Goal: Task Accomplishment & Management: Manage account settings

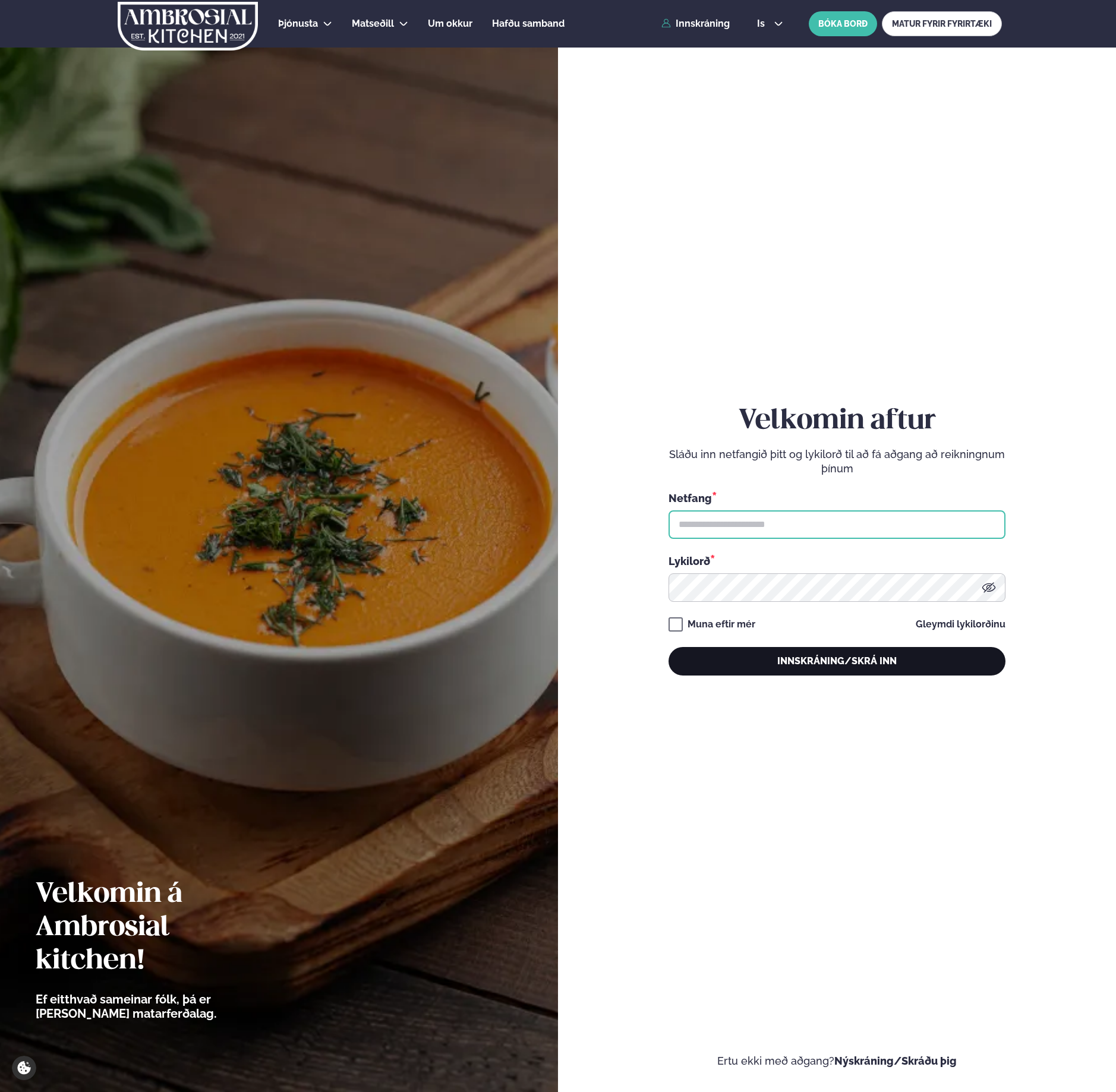
type input "**********"
click at [888, 656] on button "Innskráning/Skrá inn" at bounding box center [836, 662] width 337 height 29
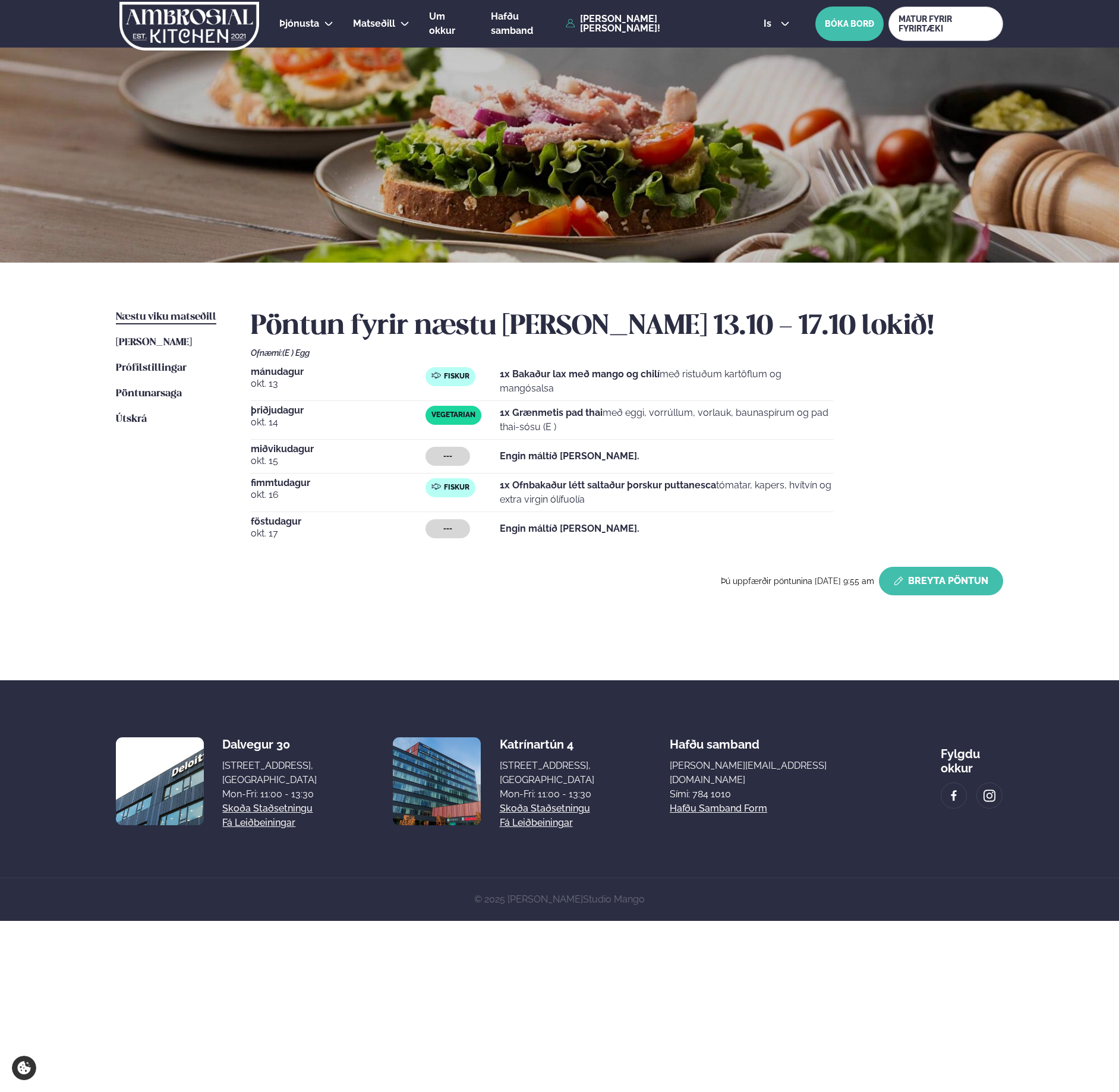
click at [929, 574] on button "Breyta Pöntun" at bounding box center [941, 581] width 124 height 29
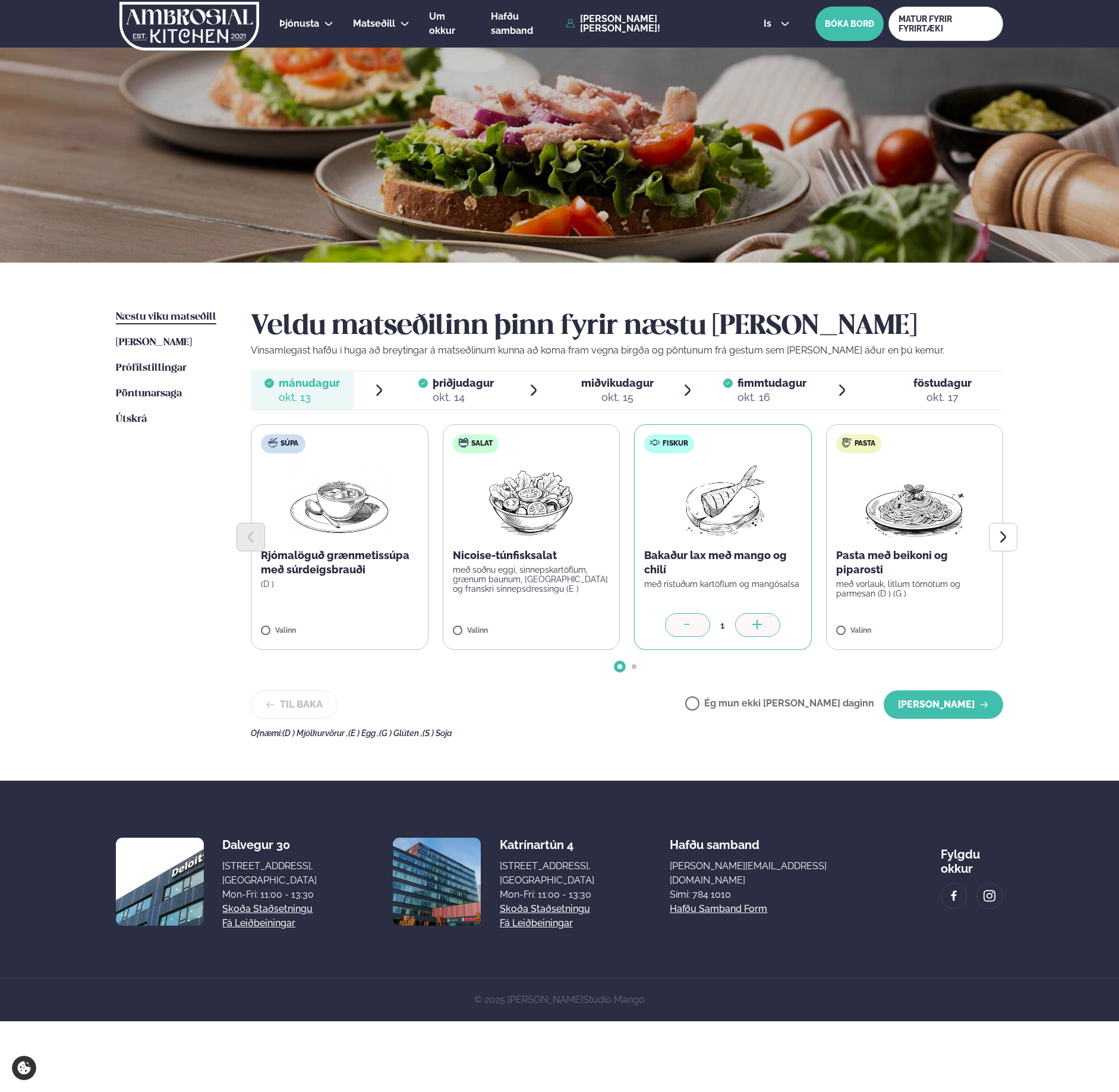
click at [868, 706] on label "Ég mun ekki [PERSON_NAME] daginn" at bounding box center [780, 705] width 189 height 13
click at [507, 376] on span "þriðjudagur þri. [DATE]" at bounding box center [456, 390] width 103 height 38
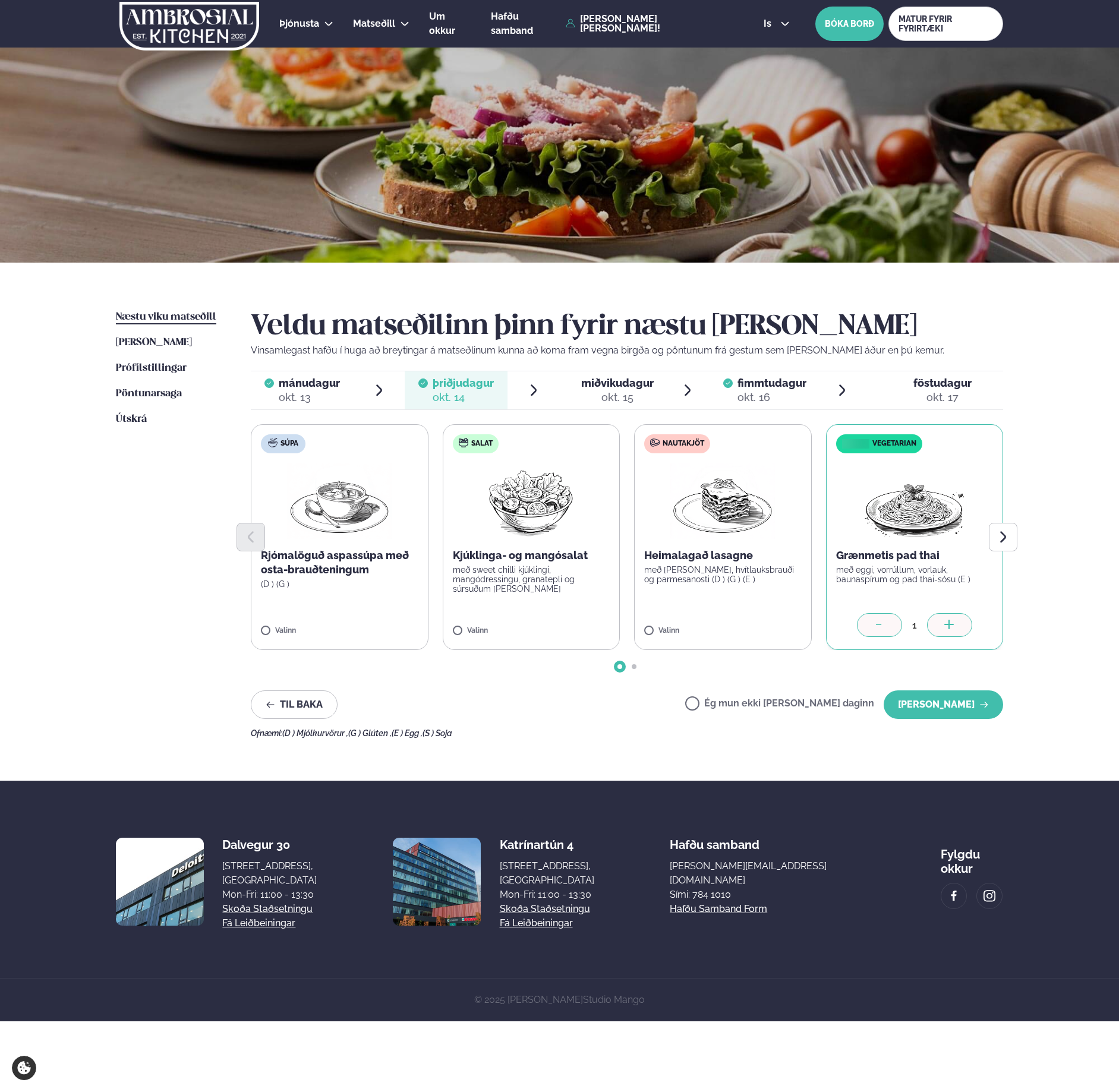
click at [770, 699] on label "Ég mun ekki [PERSON_NAME] daginn" at bounding box center [780, 705] width 189 height 13
click at [654, 389] on span "miðvikudagur mið. [DATE]" at bounding box center [611, 390] width 103 height 38
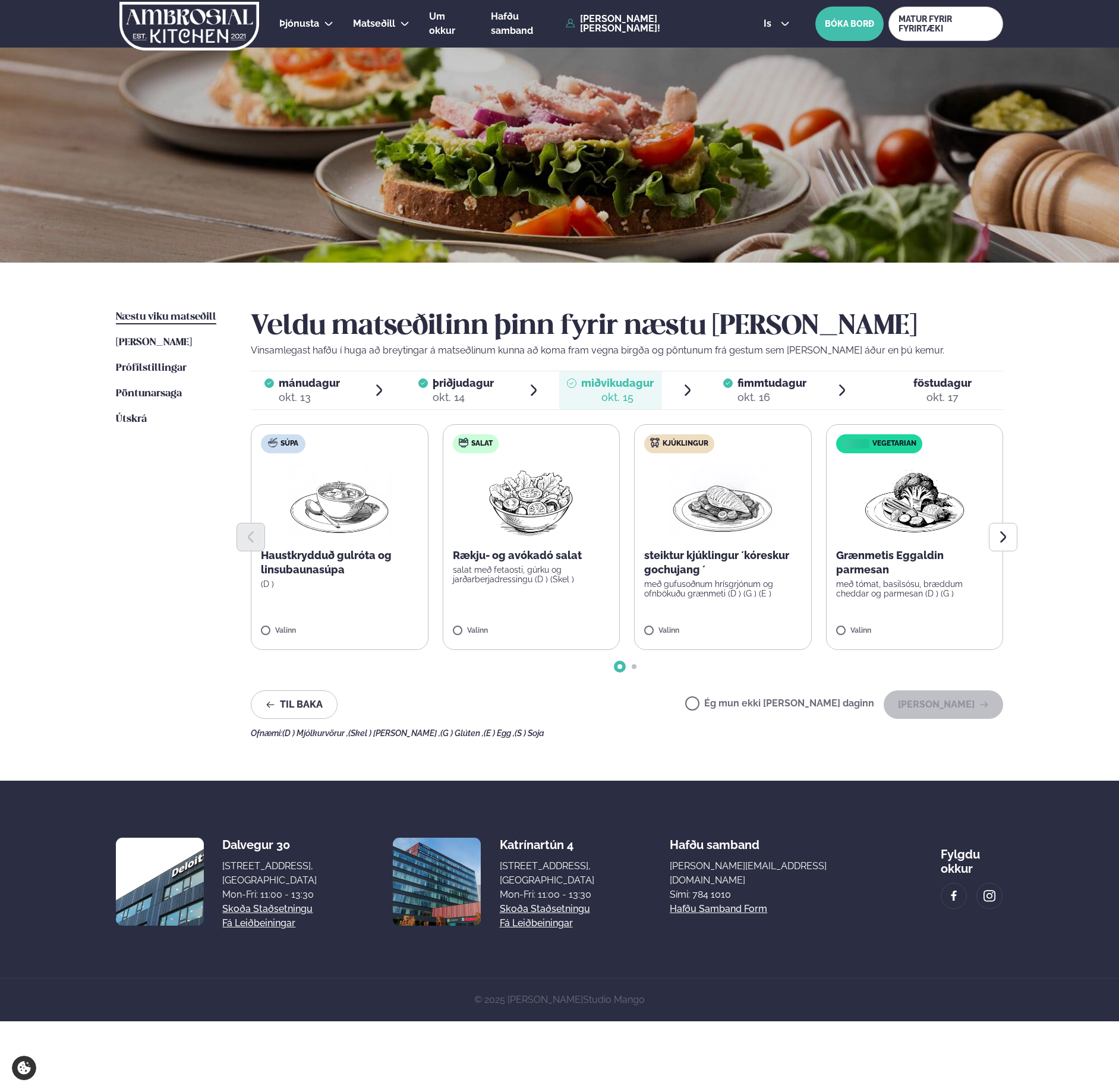
click at [811, 699] on label "Ég mun ekki [PERSON_NAME] daginn" at bounding box center [780, 705] width 189 height 13
click at [797, 410] on div "mánudagur mán. [DATE] þriðjudagur þri. [DATE] miðvikudagur mið. [DATE] fimmtuda…" at bounding box center [627, 390] width 752 height 39
click at [799, 404] on div "okt. 16" at bounding box center [771, 398] width 69 height 14
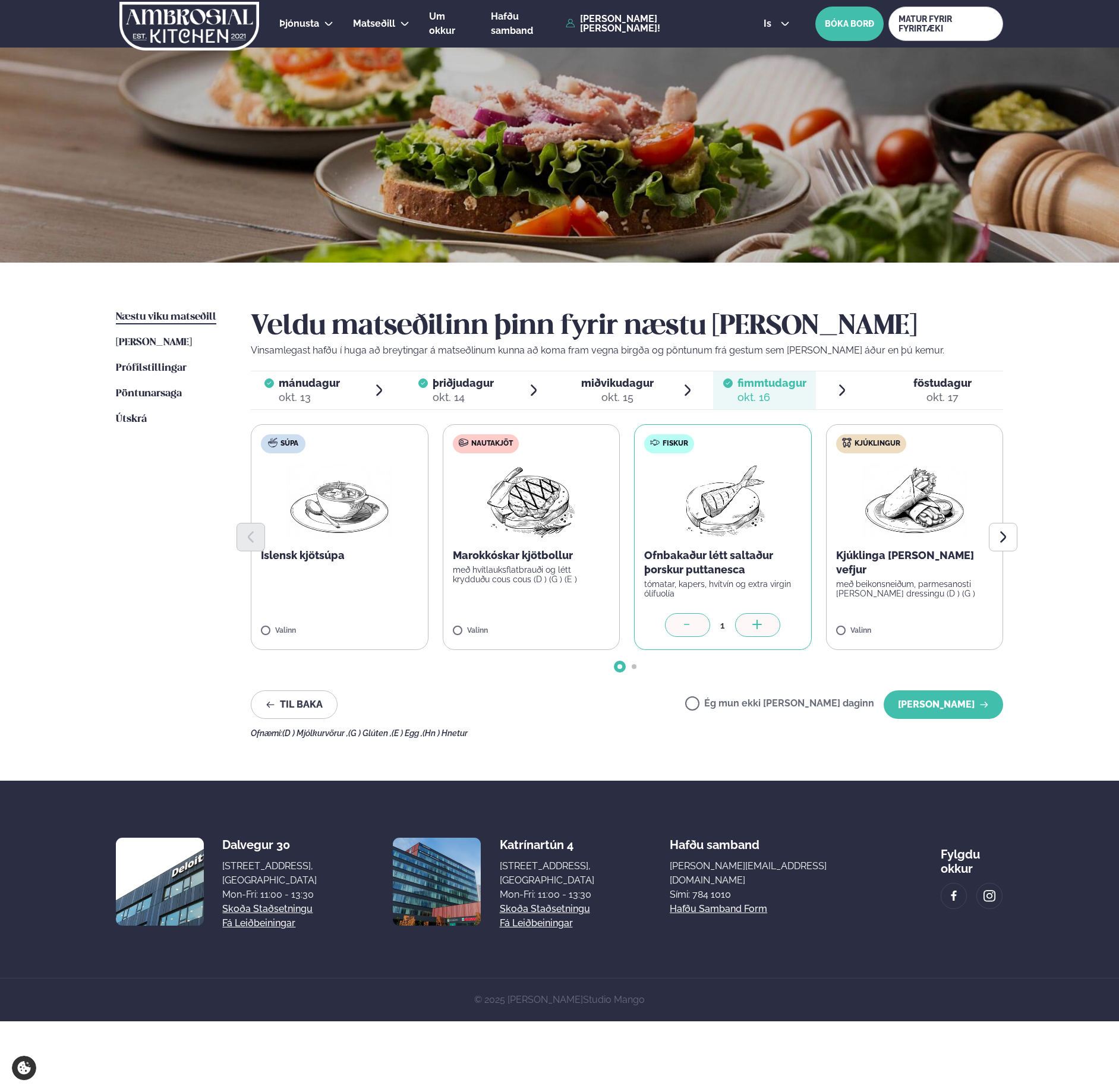
click at [821, 700] on label "Ég mun ekki [PERSON_NAME] daginn" at bounding box center [780, 705] width 189 height 13
click at [909, 397] on span "föstudagur fös. [DATE]" at bounding box center [935, 390] width 135 height 38
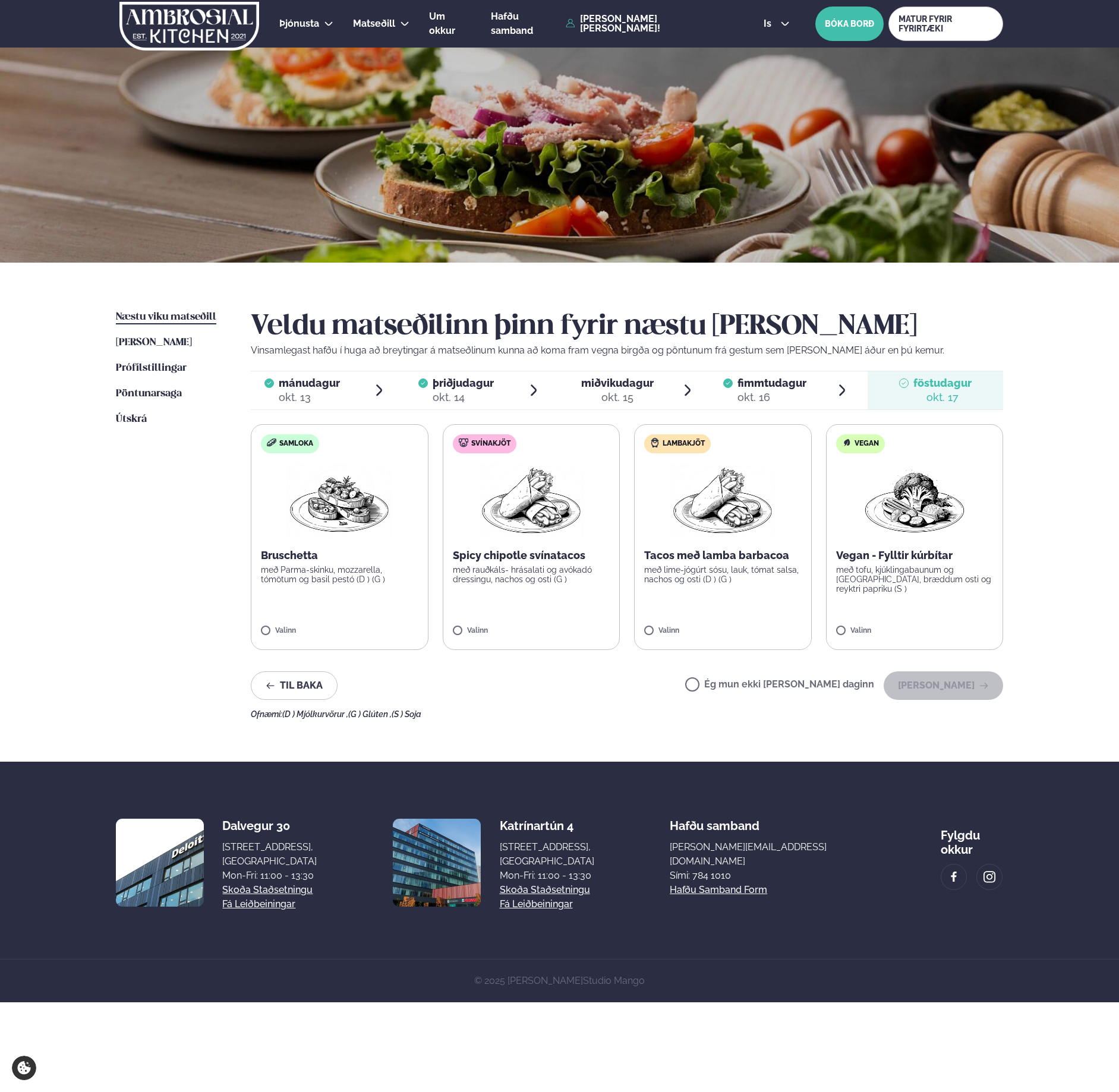
click at [840, 685] on label "Ég mun ekki [PERSON_NAME] daginn" at bounding box center [780, 685] width 189 height 13
click at [979, 695] on button "[PERSON_NAME]" at bounding box center [943, 685] width 119 height 29
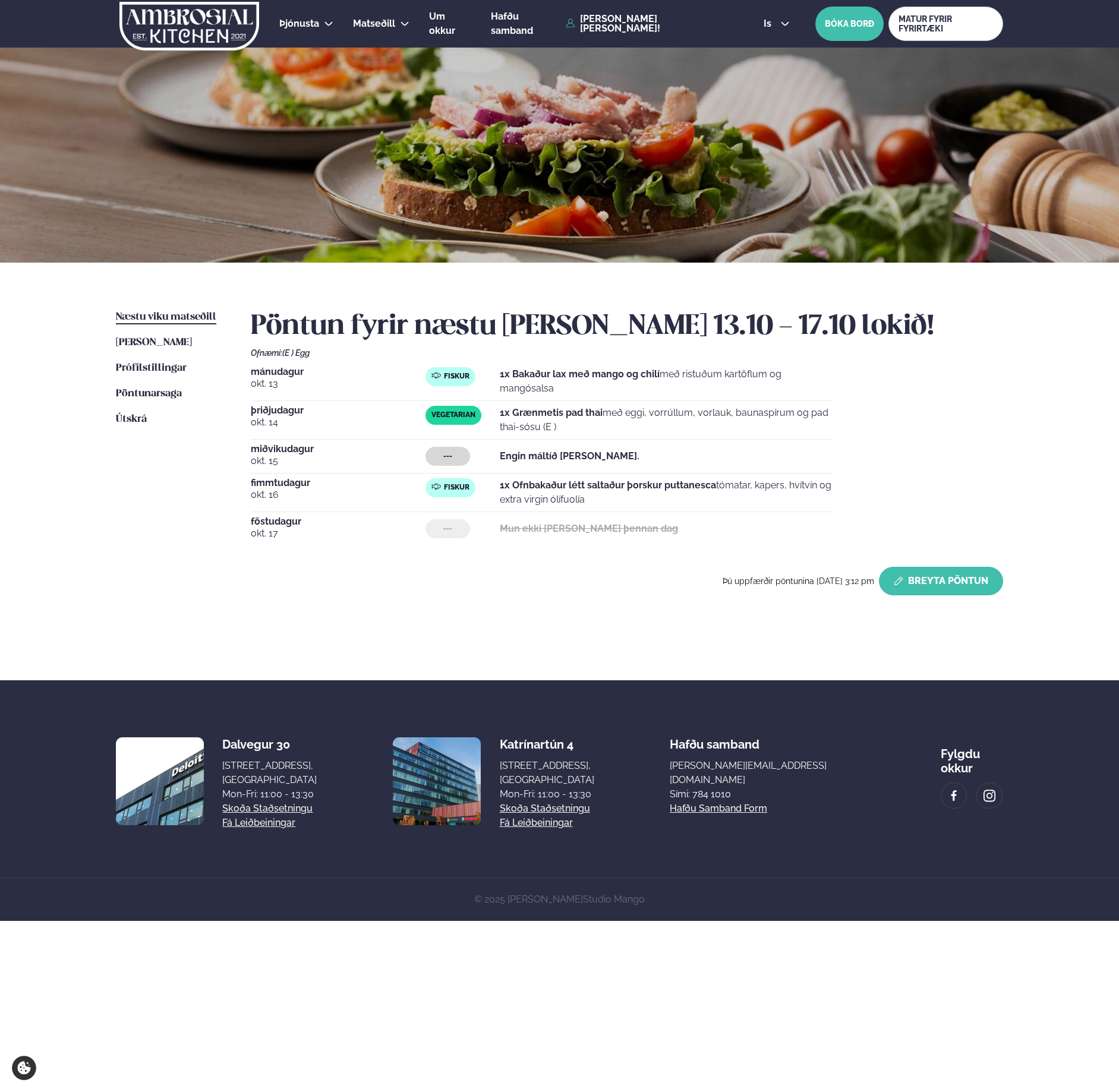
click at [921, 568] on button "Breyta Pöntun" at bounding box center [941, 581] width 124 height 29
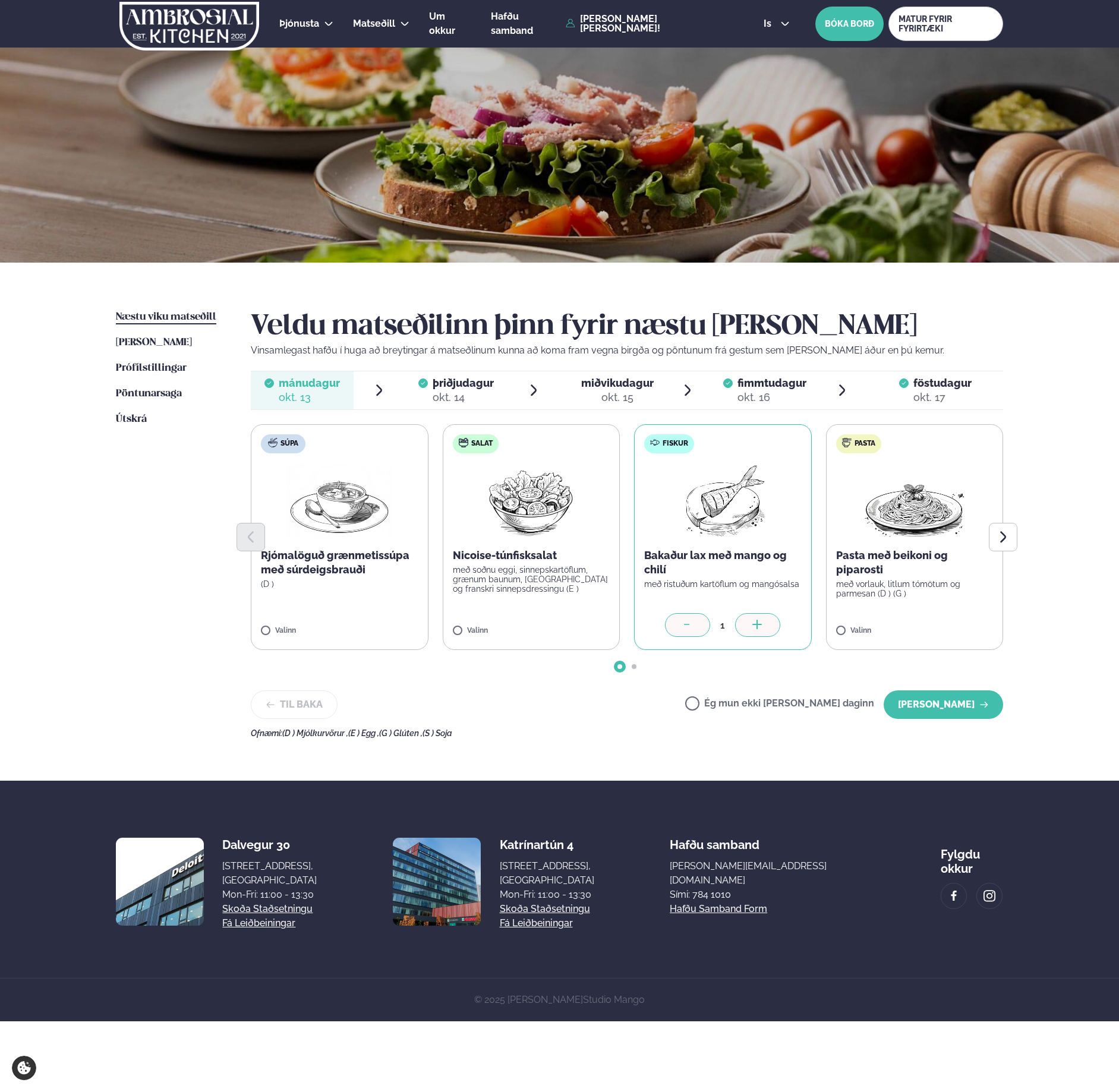
click at [712, 626] on div "1" at bounding box center [723, 625] width 25 height 14
click at [695, 634] on div at bounding box center [687, 625] width 45 height 24
click at [1010, 528] on button "Next slide" at bounding box center [1003, 537] width 29 height 29
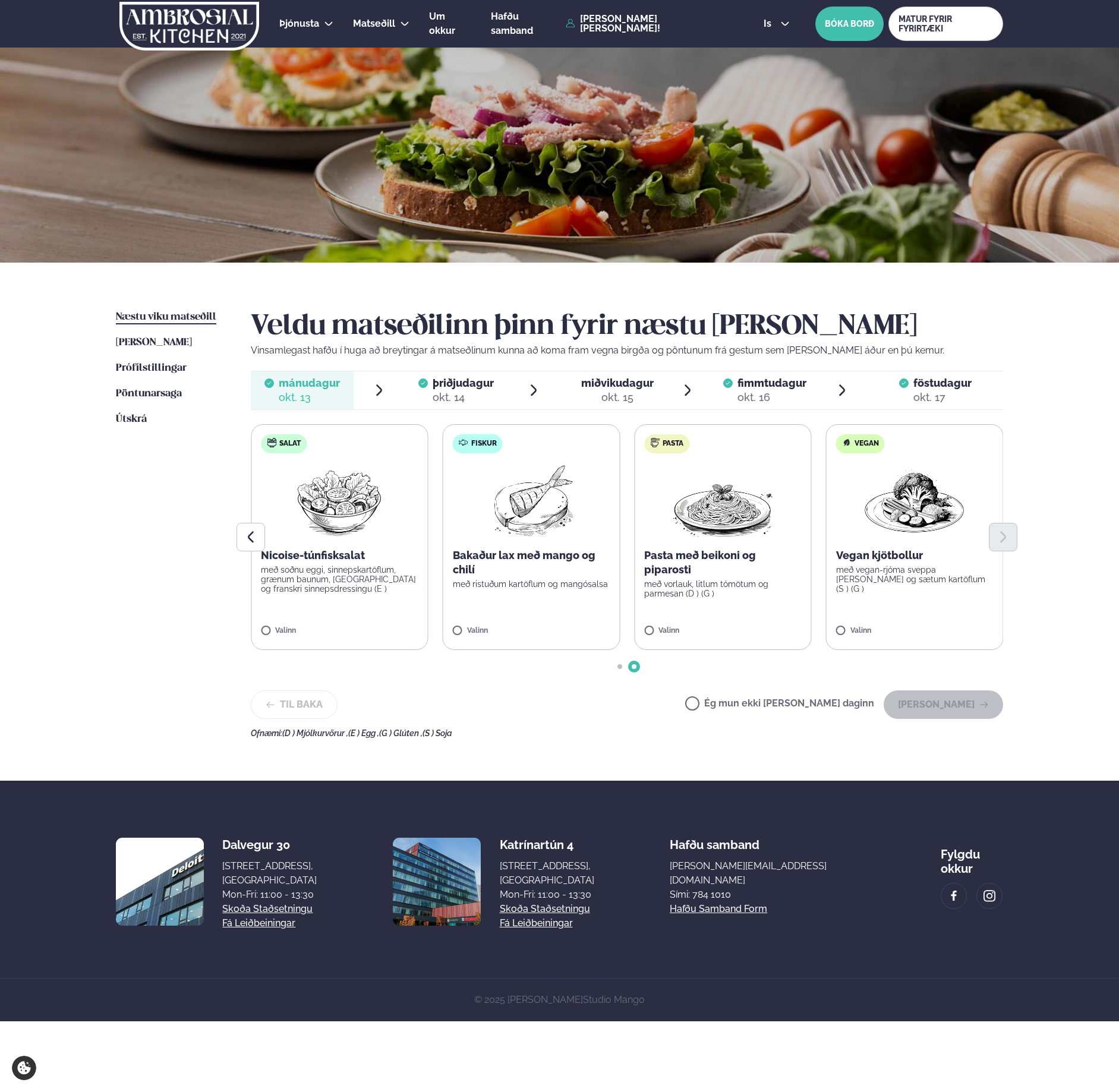
drag, startPoint x: 810, startPoint y: 697, endPoint x: 810, endPoint y: 703, distance: 6.0
click at [810, 703] on div "Ég mun ekki [PERSON_NAME] daginn [PERSON_NAME]" at bounding box center [844, 705] width 318 height 29
drag, startPoint x: 810, startPoint y: 703, endPoint x: 832, endPoint y: 702, distance: 22.0
click at [832, 702] on label "Ég mun ekki [PERSON_NAME] daginn" at bounding box center [780, 705] width 189 height 13
click at [937, 712] on button "[PERSON_NAME]" at bounding box center [943, 705] width 119 height 29
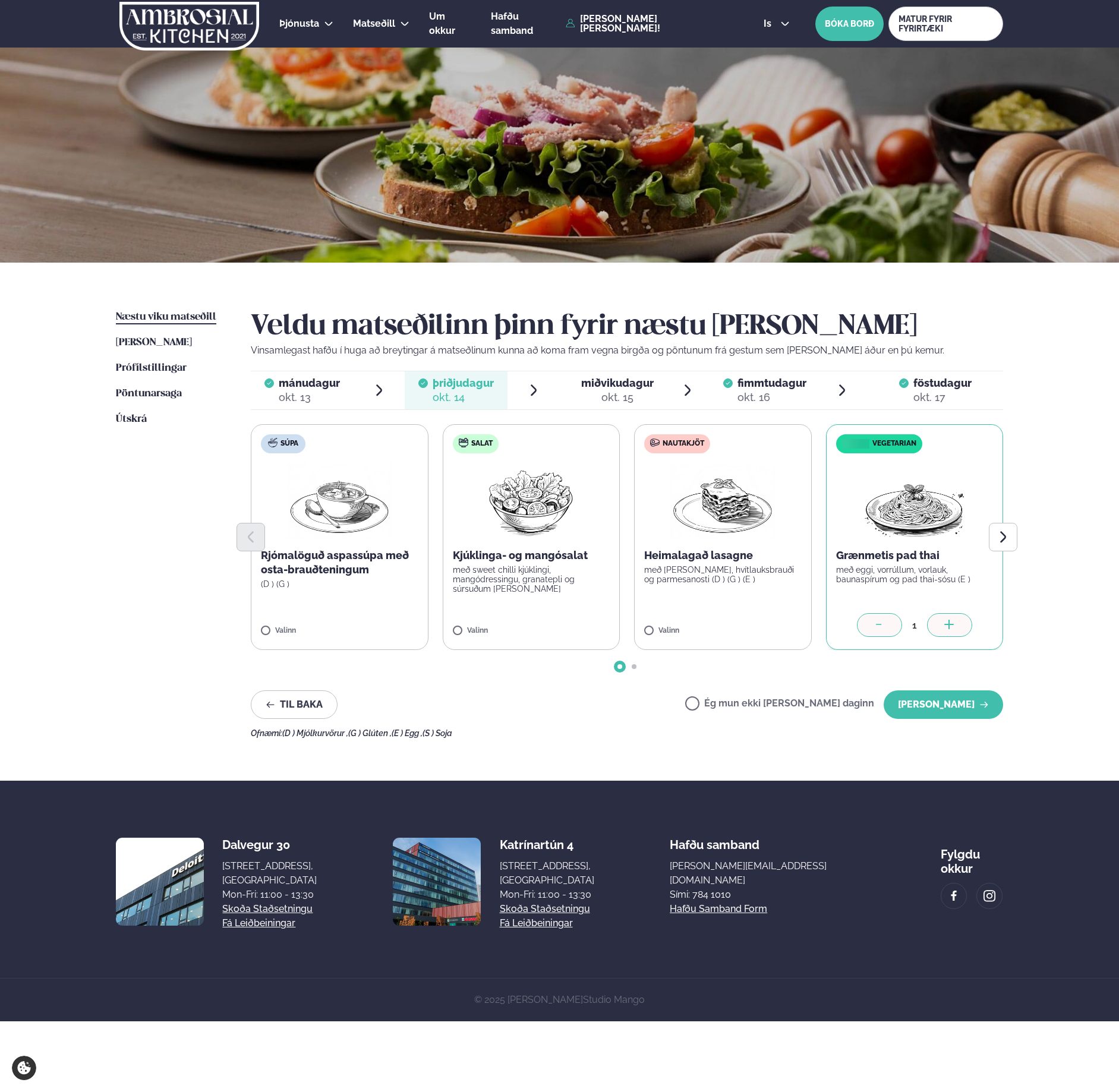
click at [888, 623] on div at bounding box center [879, 625] width 45 height 24
click at [779, 693] on div "Ég mun ekki [PERSON_NAME] daginn [PERSON_NAME]" at bounding box center [844, 705] width 318 height 29
click at [779, 700] on label "Ég mun ekki [PERSON_NAME] daginn" at bounding box center [780, 705] width 189 height 13
click at [954, 714] on button "[PERSON_NAME]" at bounding box center [943, 705] width 119 height 29
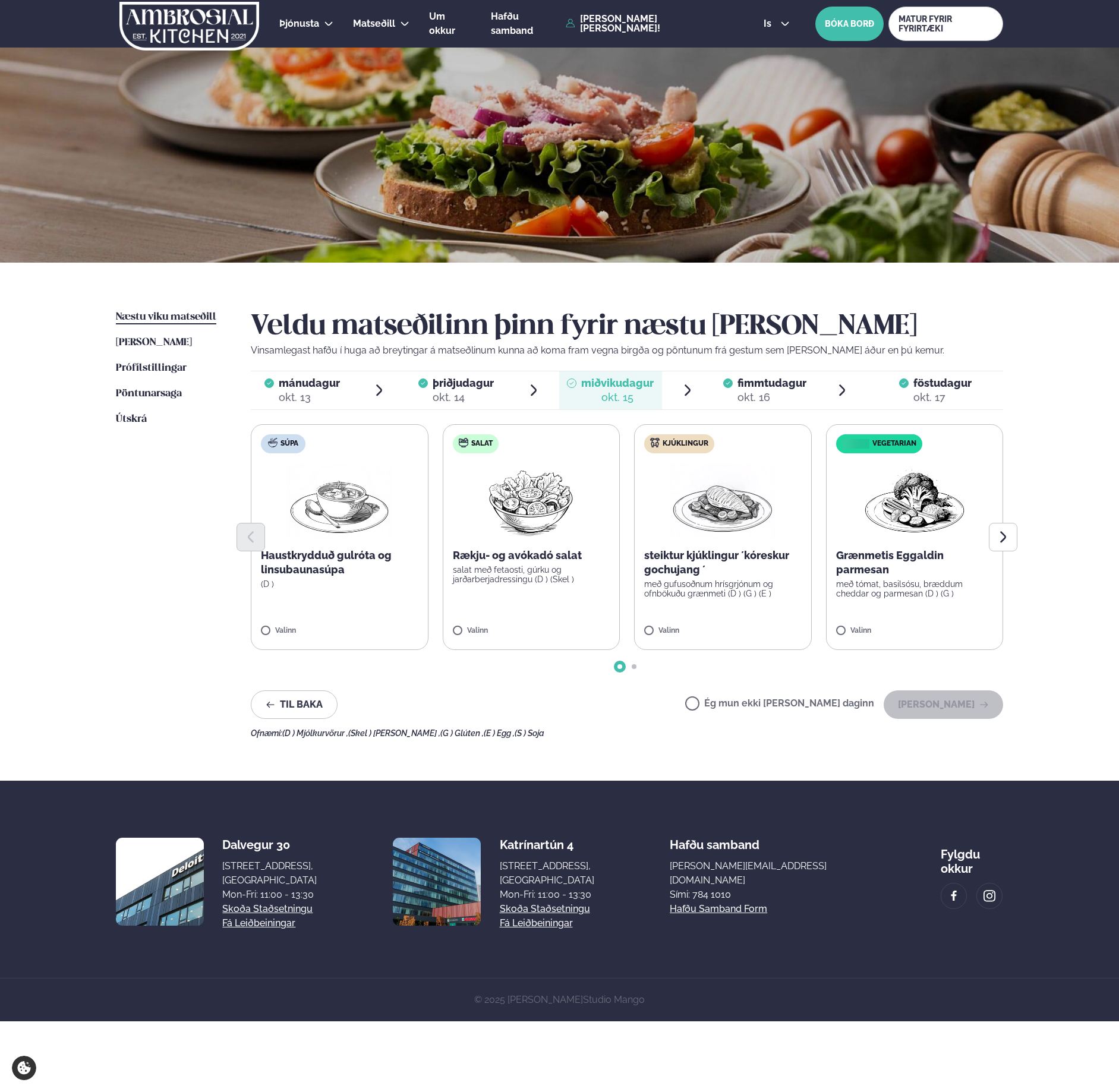
click at [793, 711] on label "Ég mun ekki [PERSON_NAME] daginn" at bounding box center [780, 705] width 189 height 13
click at [950, 704] on button "[PERSON_NAME]" at bounding box center [943, 705] width 119 height 29
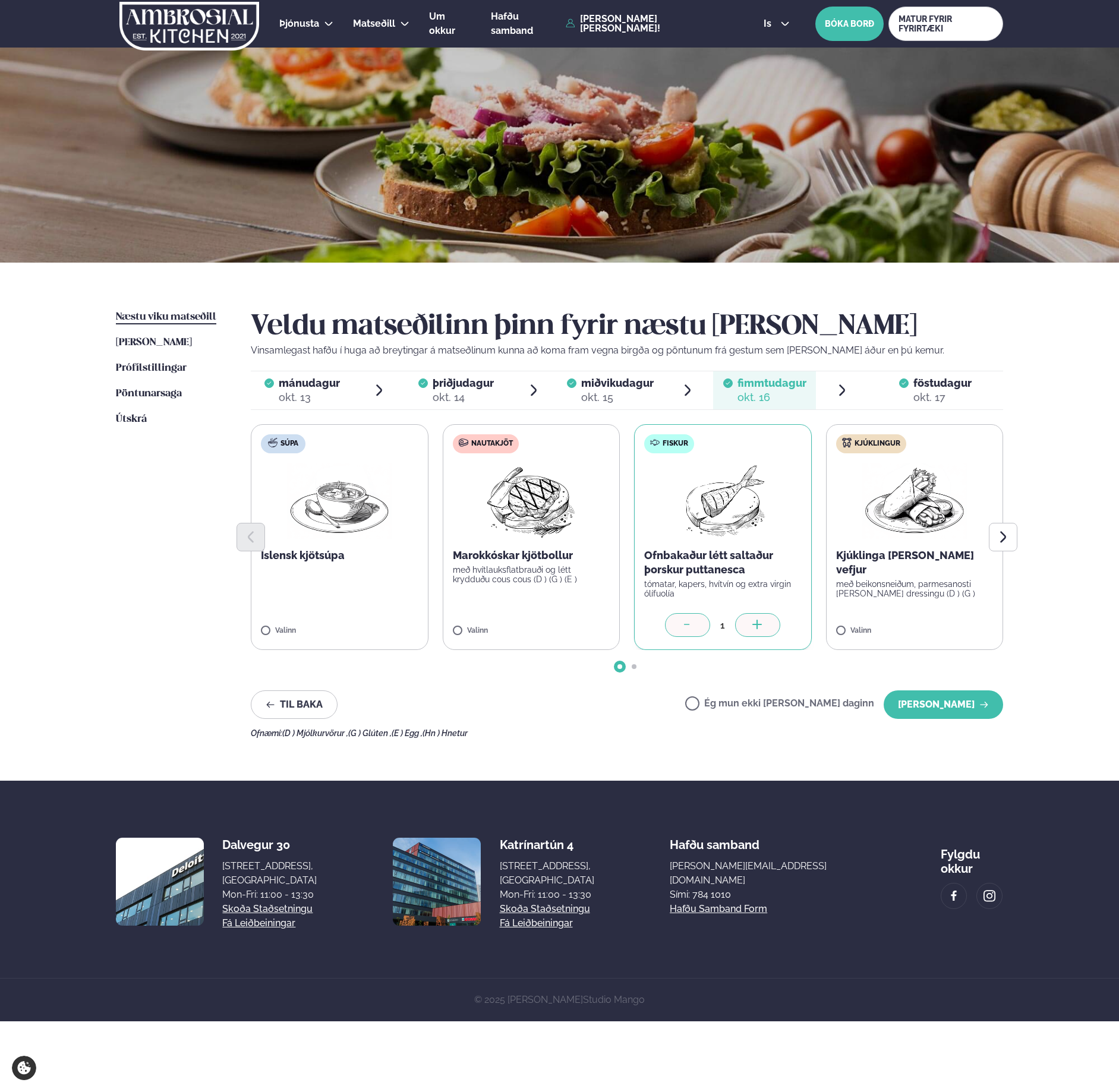
click at [690, 624] on icon at bounding box center [687, 626] width 12 height 12
click at [785, 695] on div "Ég mun ekki [PERSON_NAME] daginn [PERSON_NAME]" at bounding box center [844, 705] width 318 height 29
click at [788, 700] on label "Ég mun ekki [PERSON_NAME] daginn" at bounding box center [780, 705] width 189 height 13
click at [942, 708] on button "[PERSON_NAME]" at bounding box center [943, 705] width 119 height 29
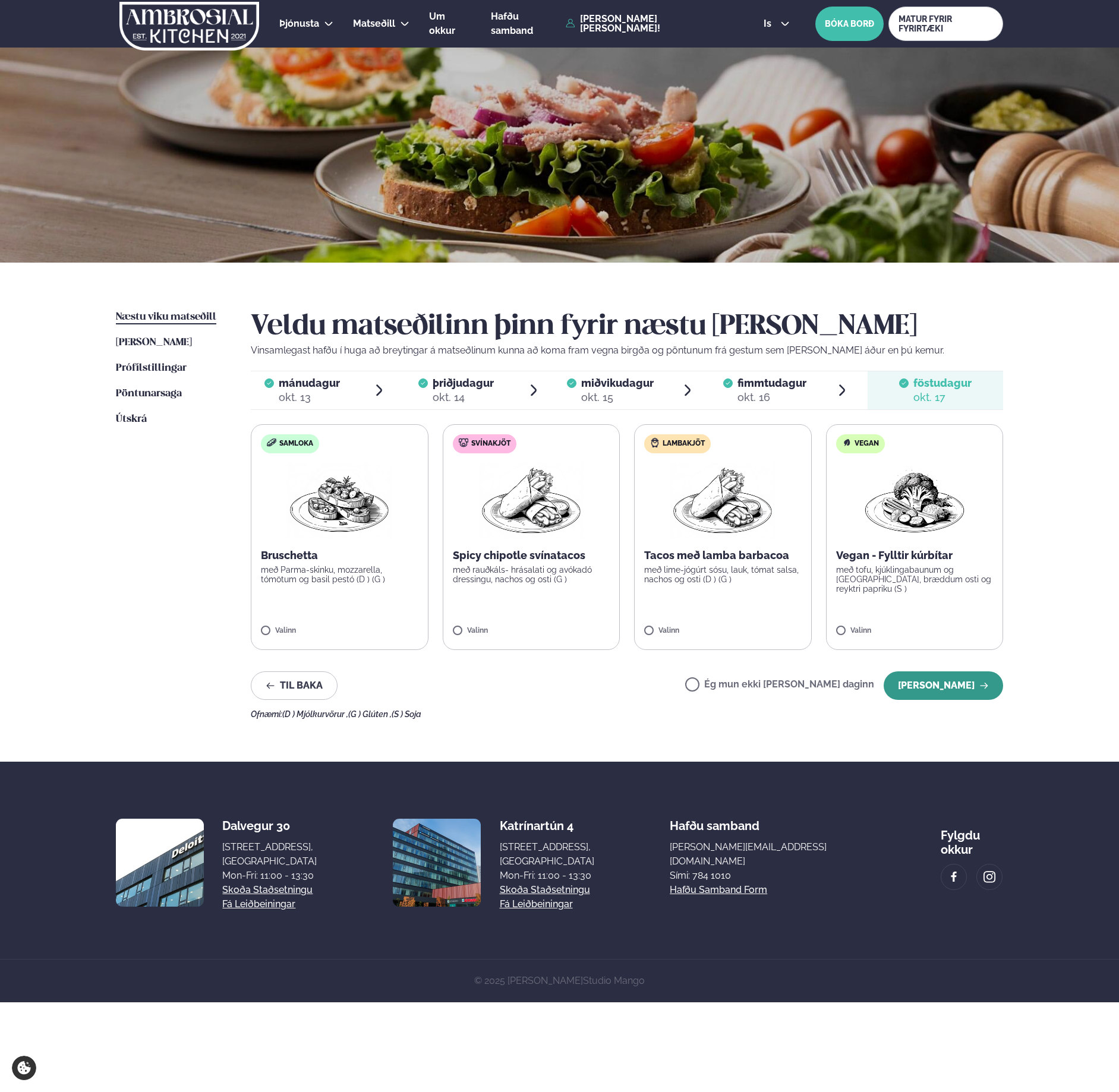
click at [951, 674] on button "[PERSON_NAME]" at bounding box center [943, 685] width 119 height 29
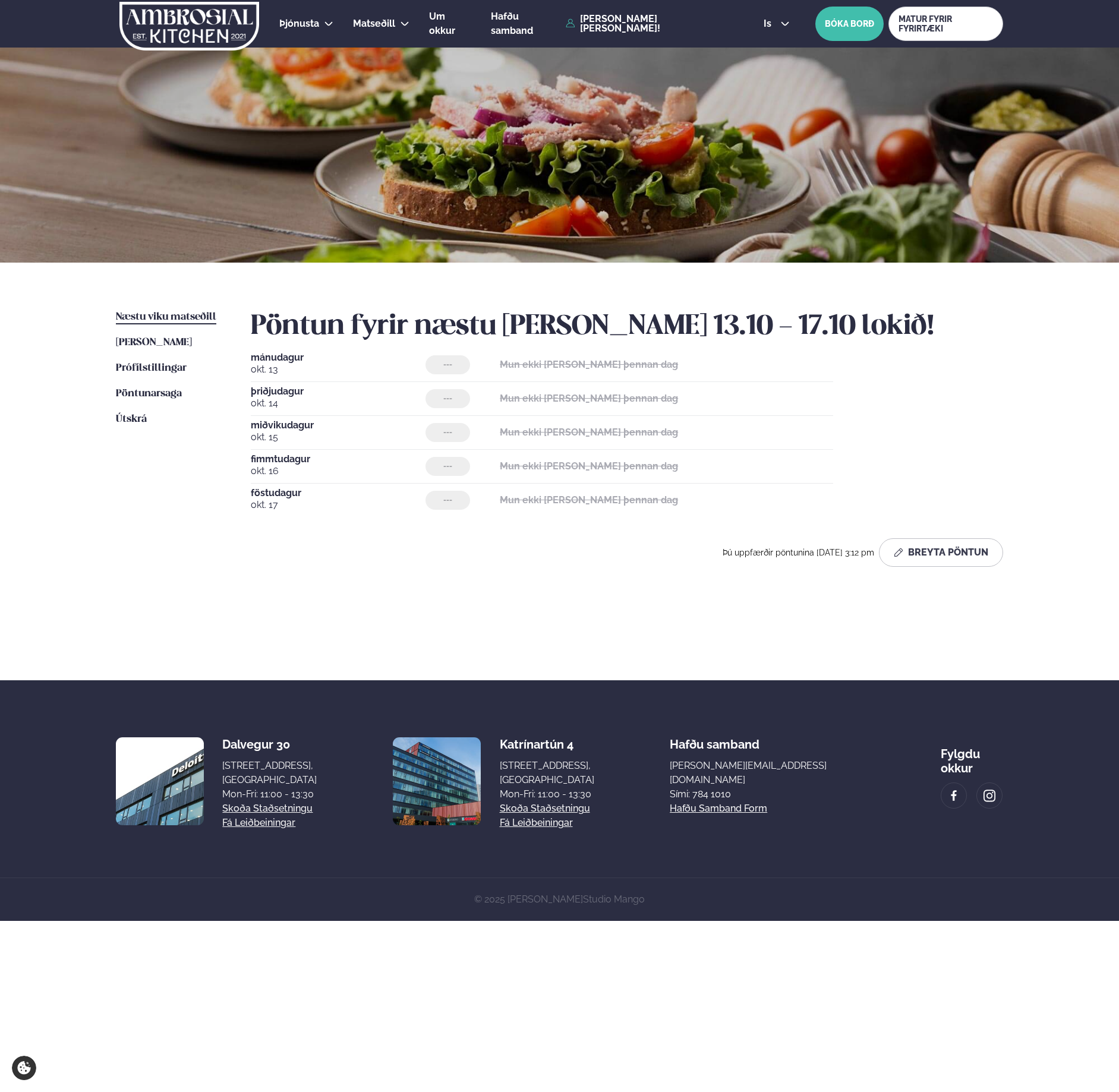
click at [188, 392] on li "Pöntunarsaga Saga" at bounding box center [172, 394] width 111 height 14
click at [184, 393] on li "Pöntunarsaga Saga" at bounding box center [172, 394] width 111 height 14
click at [170, 399] on link "Pöntunarsaga Saga" at bounding box center [149, 394] width 66 height 14
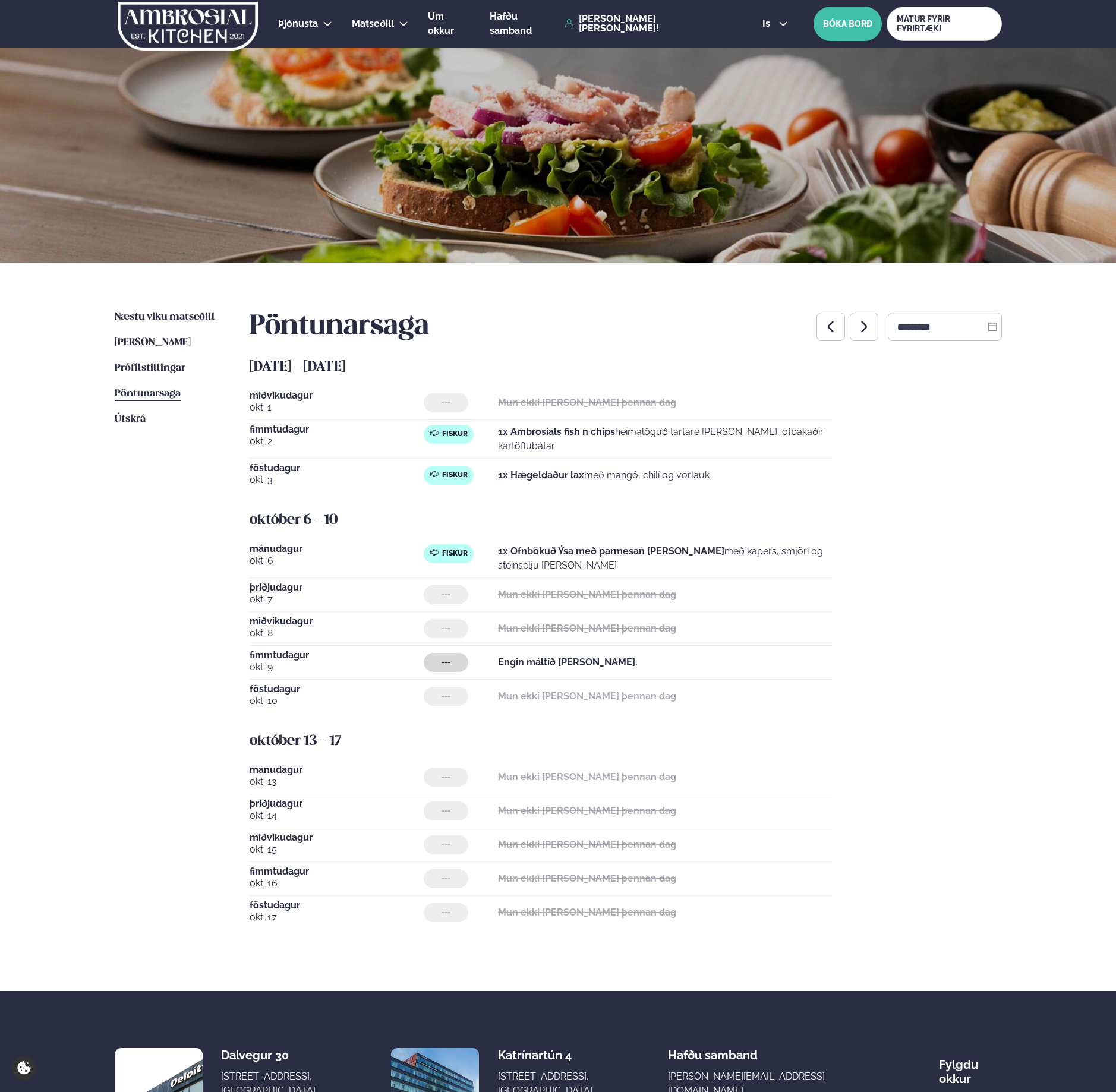
click at [823, 331] on icon "button" at bounding box center [830, 327] width 14 height 14
type input "*********"
